Goal: Task Accomplishment & Management: Complete application form

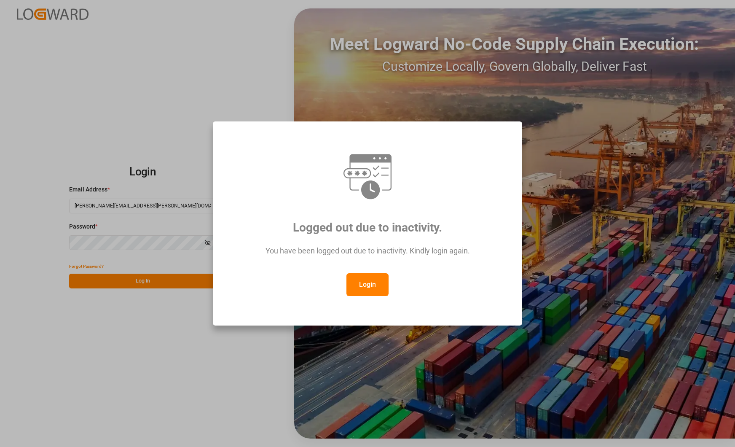
click at [368, 279] on button "Login" at bounding box center [368, 284] width 42 height 23
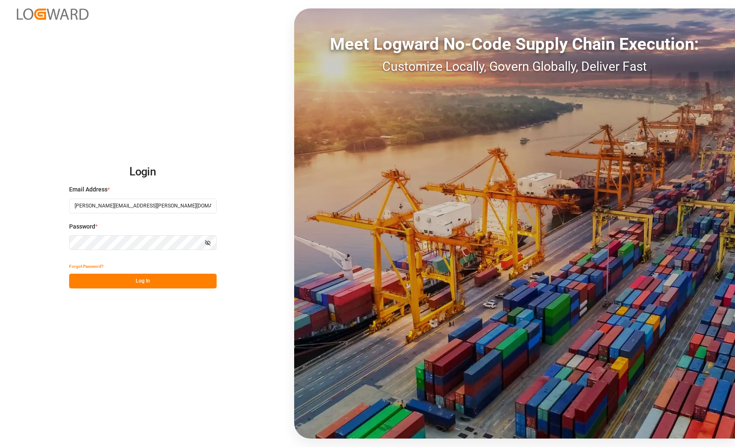
click at [150, 278] on button "Log In" at bounding box center [143, 281] width 148 height 15
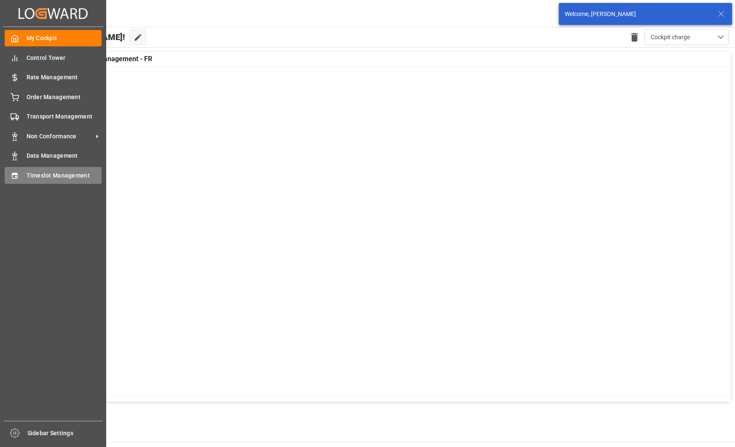
click at [12, 173] on icon at bounding box center [14, 175] width 5 height 6
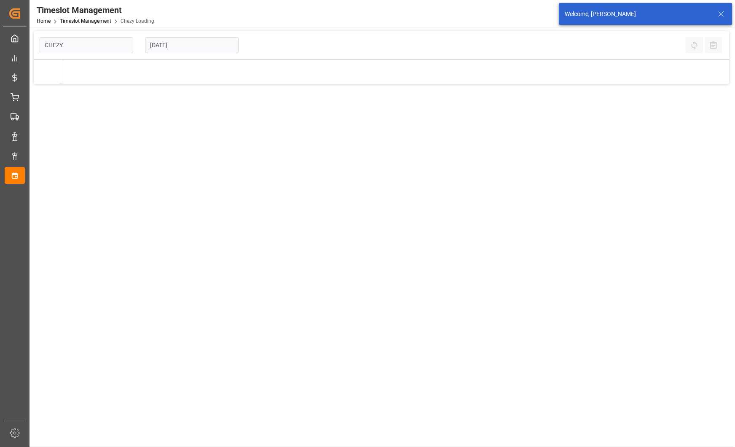
type input "Chezy Loading"
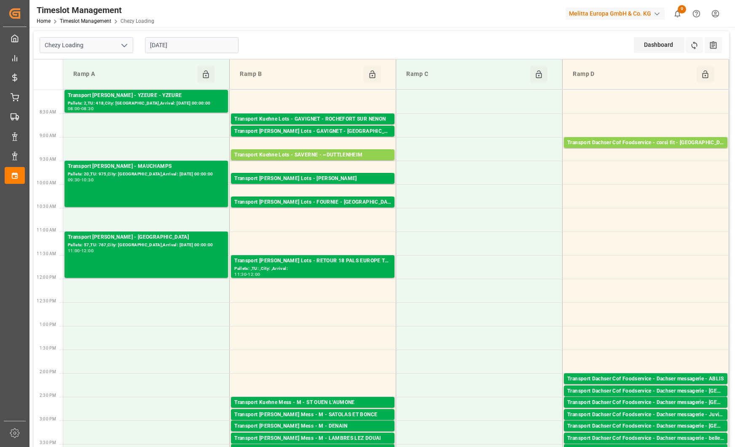
click at [216, 43] on input "[DATE]" at bounding box center [192, 45] width 94 height 16
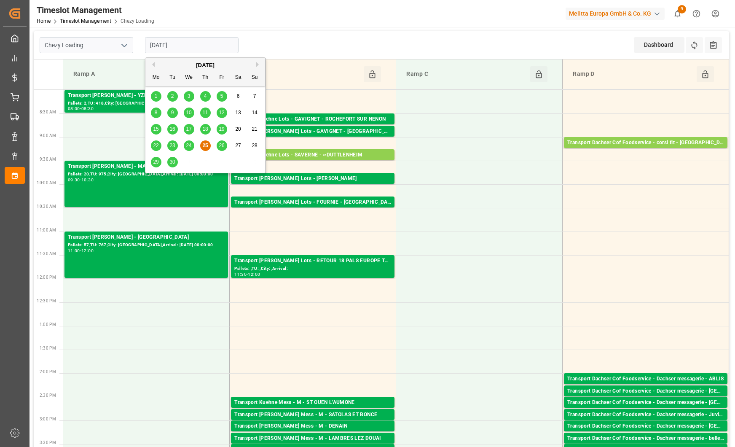
click at [220, 149] on div "26" at bounding box center [222, 146] width 11 height 10
type input "[DATE]"
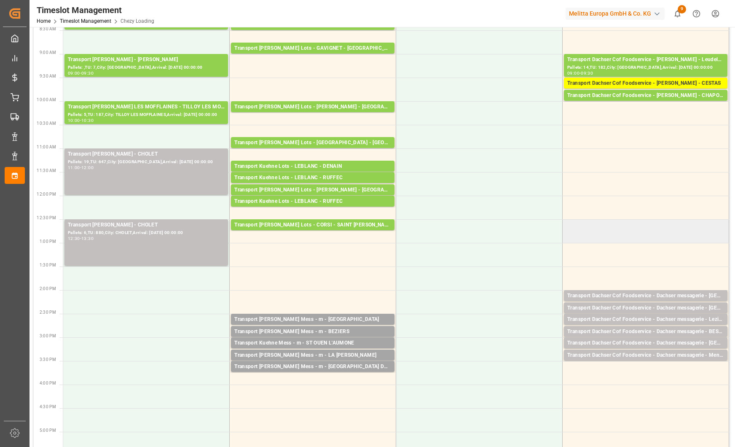
scroll to position [112, 0]
